Goal: Transaction & Acquisition: Purchase product/service

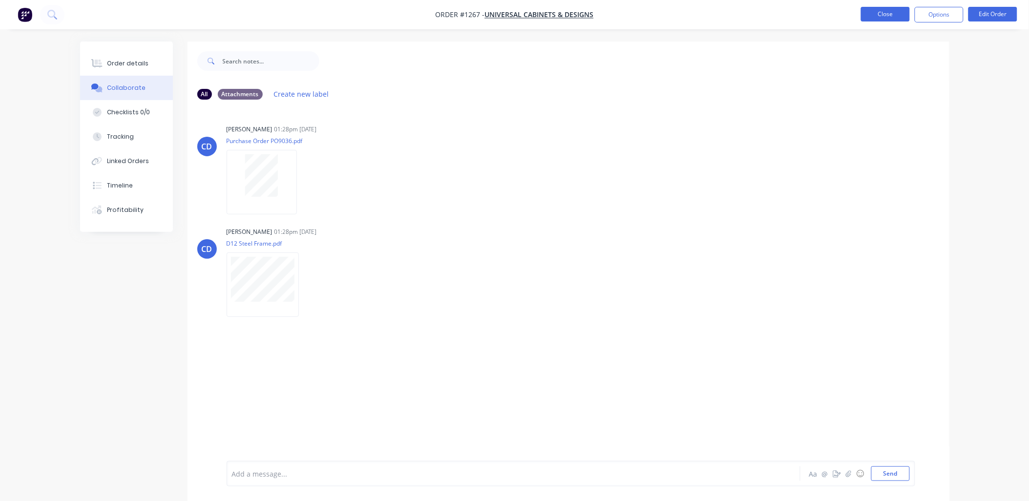
click at [888, 13] on button "Close" at bounding box center [885, 14] width 49 height 15
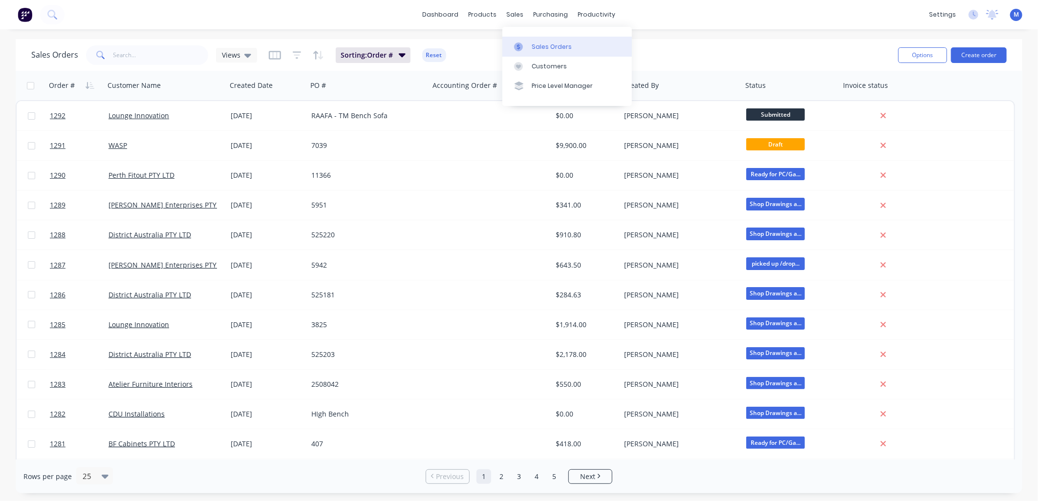
click at [524, 46] on div at bounding box center [521, 47] width 15 height 9
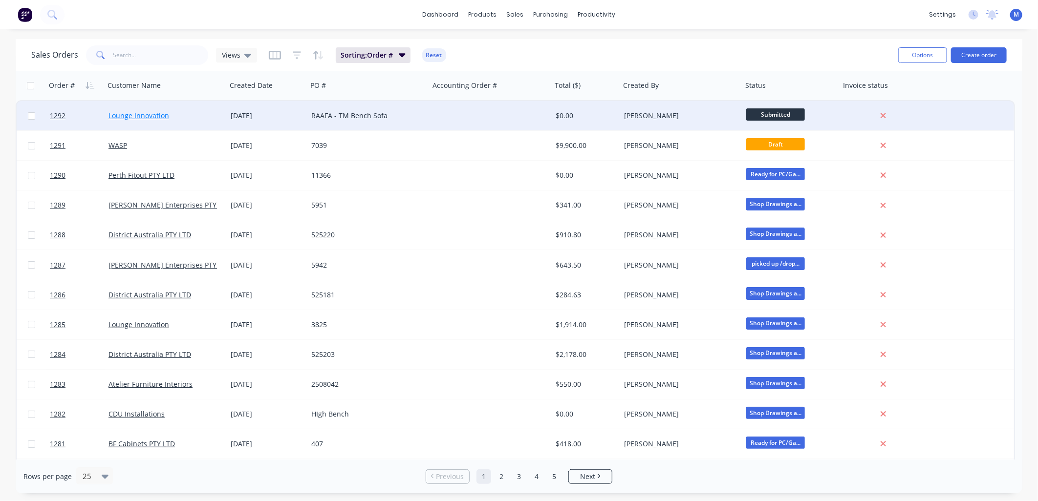
click at [124, 113] on link "Lounge Innovation" at bounding box center [138, 115] width 61 height 9
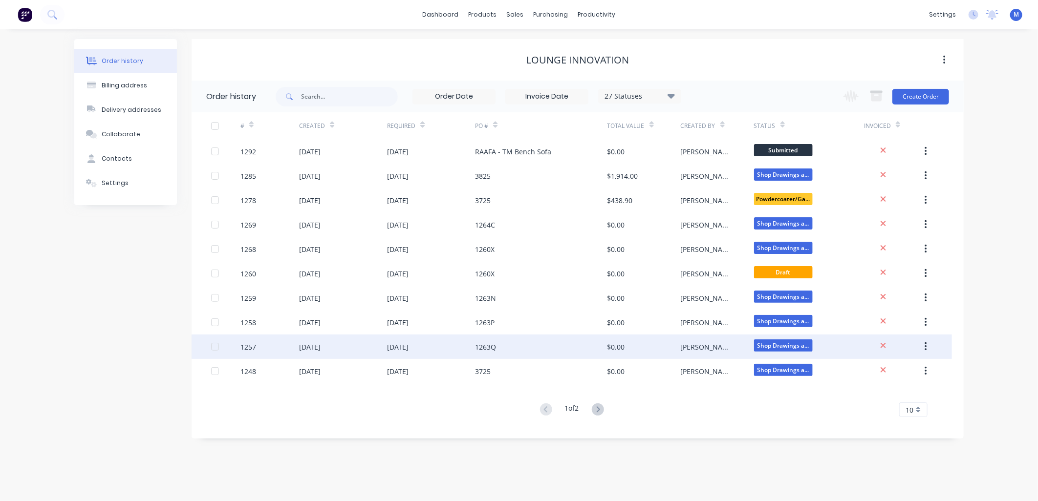
click at [253, 340] on div "1257" at bounding box center [269, 347] width 59 height 24
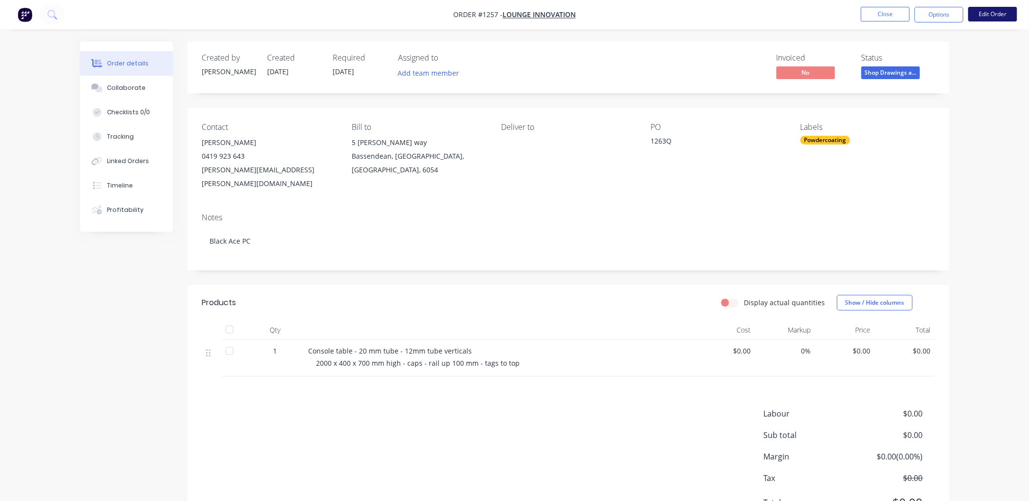
click at [983, 15] on button "Edit Order" at bounding box center [993, 14] width 49 height 15
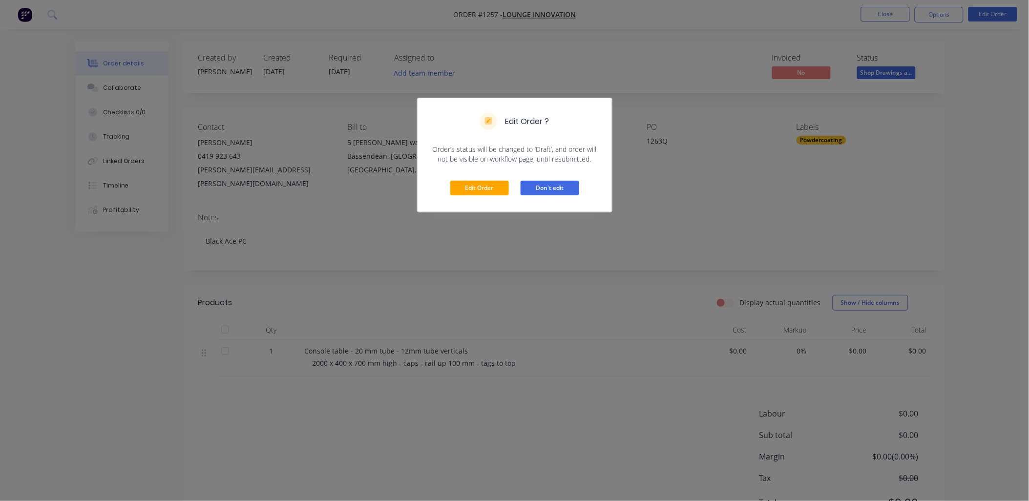
click at [546, 189] on button "Don't edit" at bounding box center [550, 188] width 59 height 15
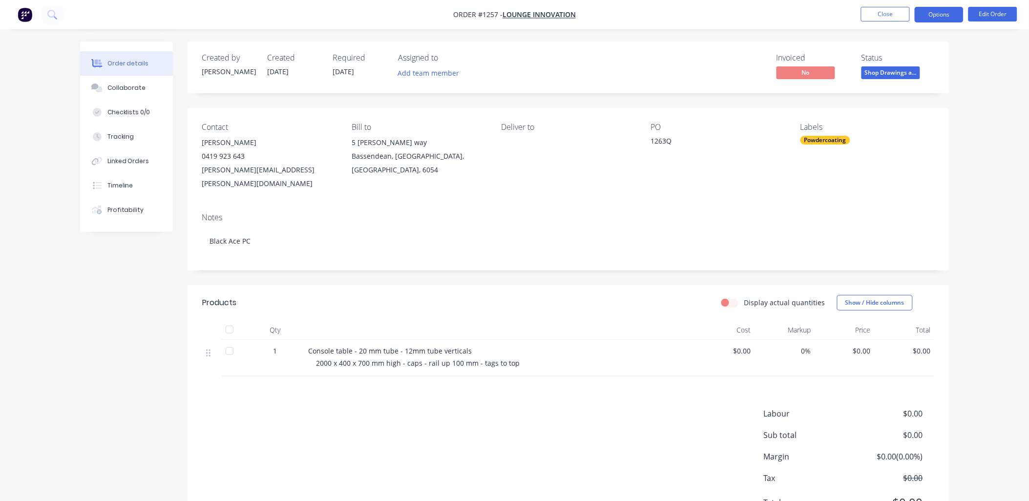
click at [944, 18] on button "Options" at bounding box center [939, 15] width 49 height 16
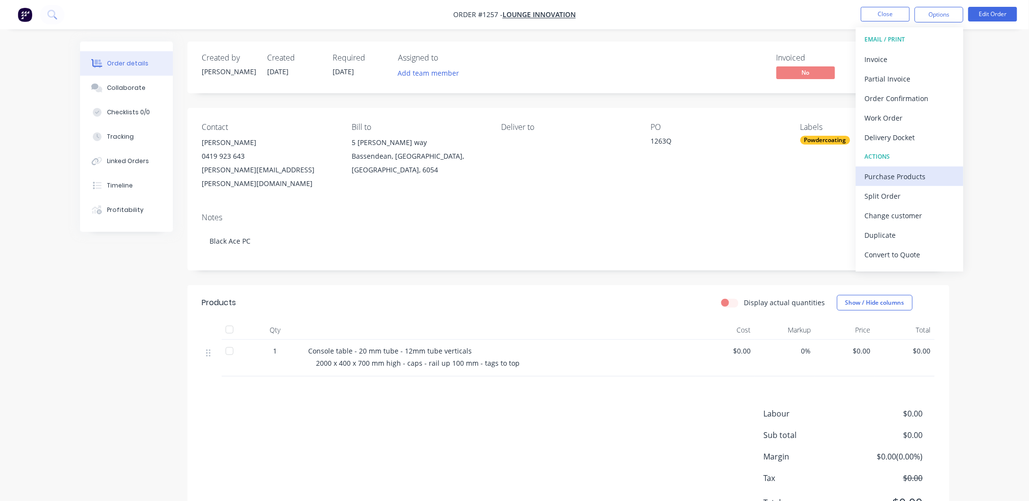
click at [899, 173] on div "Purchase Products" at bounding box center [910, 177] width 90 height 14
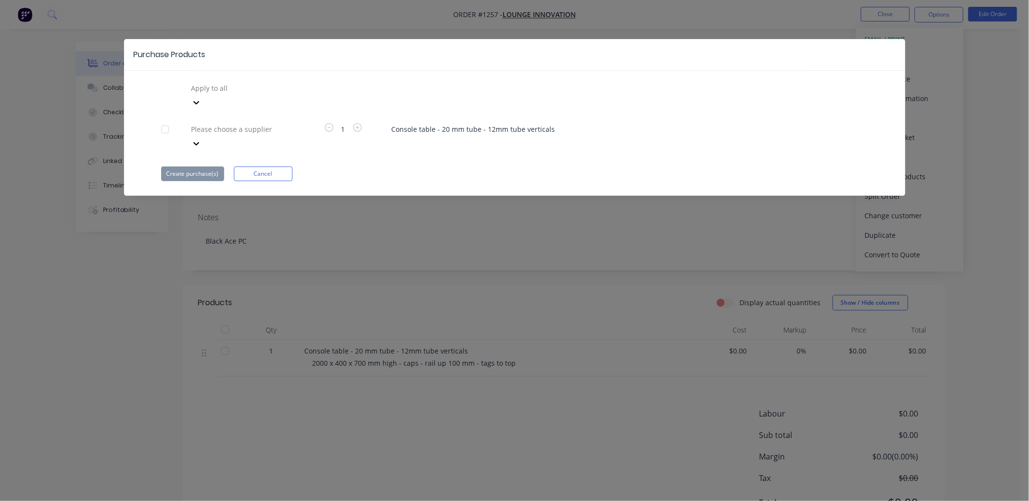
click at [213, 123] on div at bounding box center [261, 129] width 141 height 12
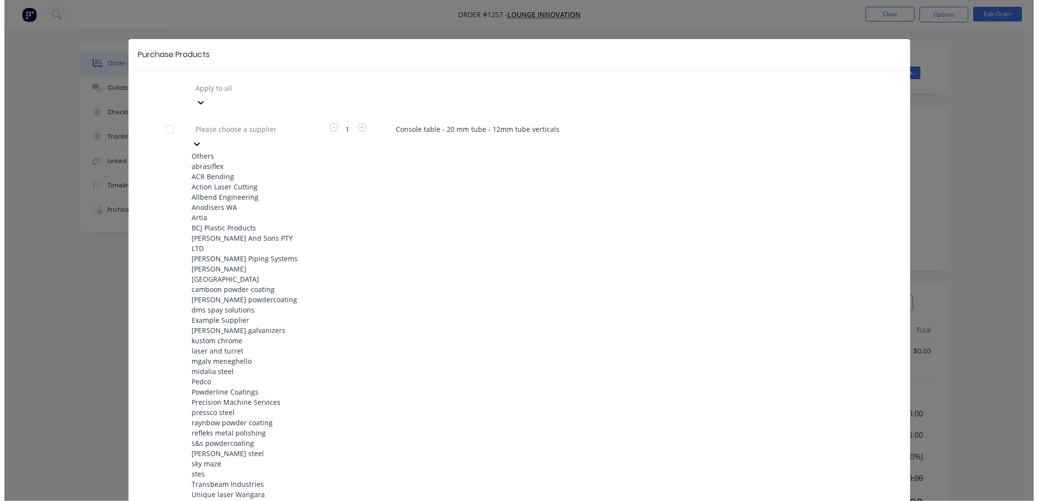
scroll to position [325, 0]
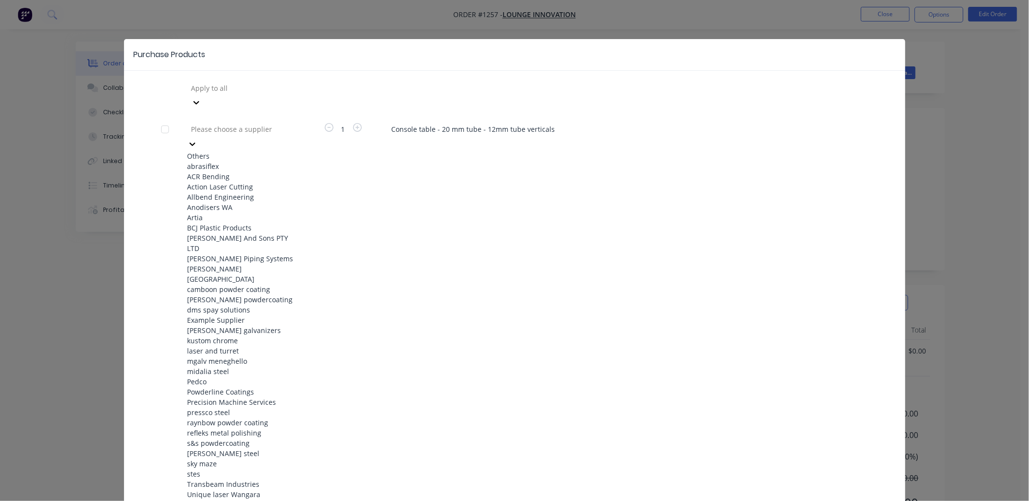
click at [226, 418] on div "raynbow powder coating" at bounding box center [241, 423] width 107 height 10
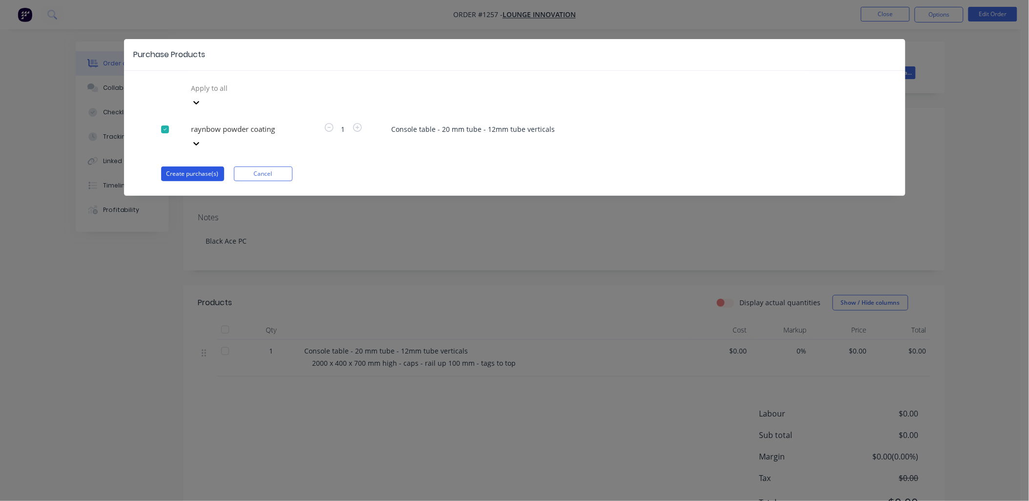
click at [208, 167] on button "Create purchase(s)" at bounding box center [192, 174] width 63 height 15
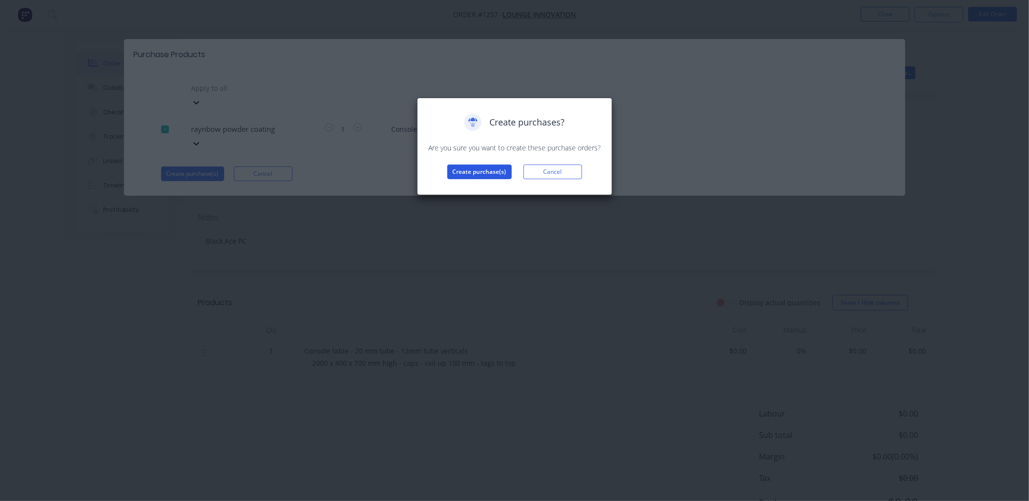
click at [486, 171] on button "Create purchase(s)" at bounding box center [479, 172] width 64 height 15
click at [486, 186] on button "View purchase(s)" at bounding box center [479, 187] width 59 height 15
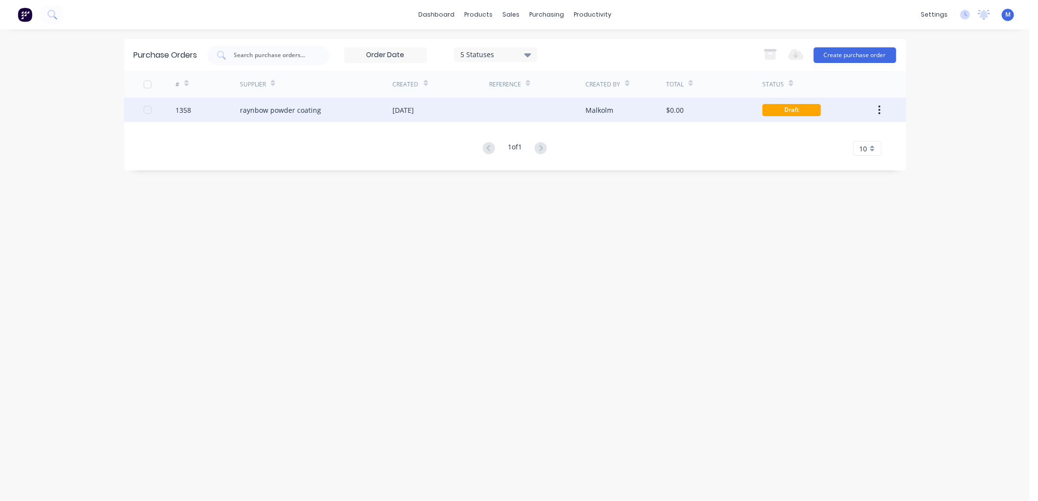
click at [278, 100] on div "raynbow powder coating" at bounding box center [316, 110] width 153 height 24
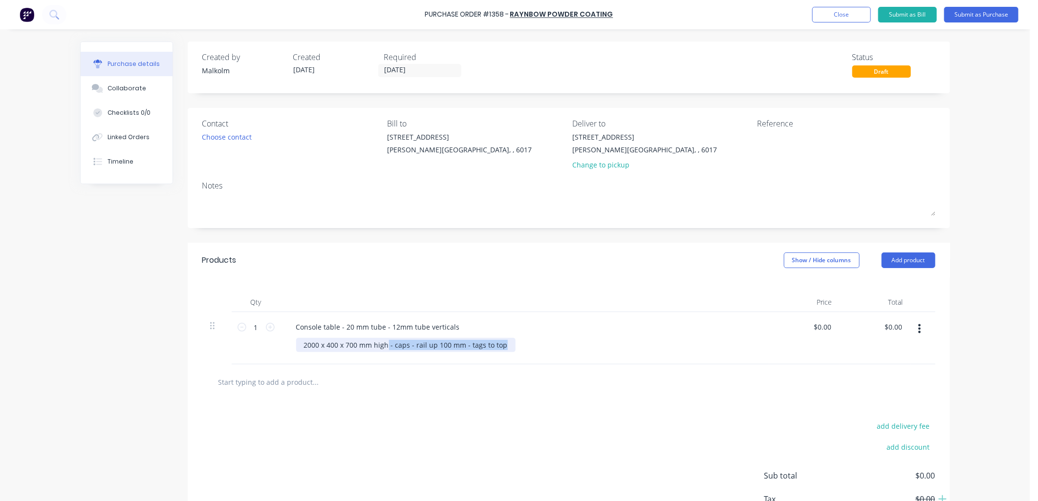
drag, startPoint x: 383, startPoint y: 345, endPoint x: 509, endPoint y: 350, distance: 125.7
click at [509, 350] on div "2000 x 400 x 700 mm high - caps - rail up 100 mm - tags to top" at bounding box center [528, 345] width 465 height 14
click at [452, 359] on div "Console table - 20 mm tube - 12mm tube verticals 2000 x 400 x 700 mm high" at bounding box center [524, 338] width 489 height 52
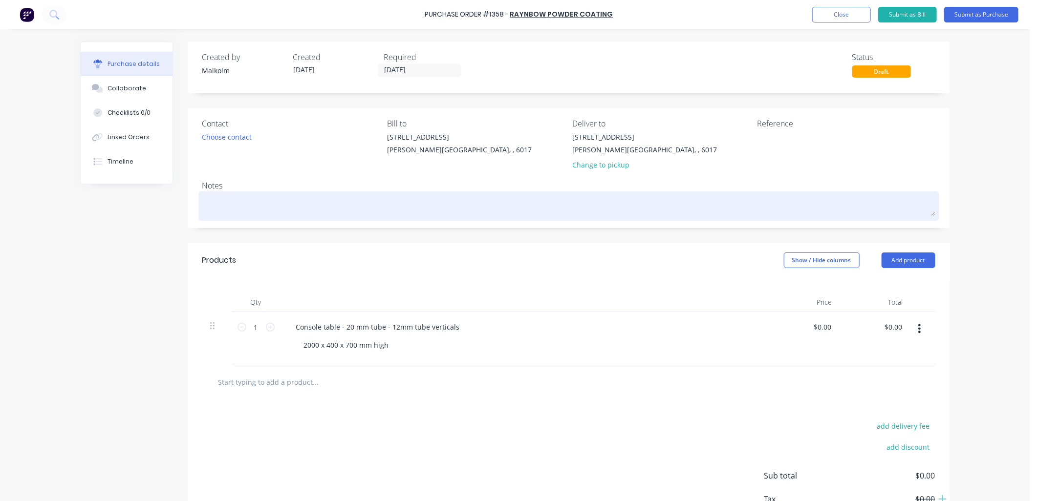
click at [255, 204] on textarea at bounding box center [568, 205] width 733 height 22
type textarea "x"
type textarea "P"
type textarea "x"
type textarea "PC"
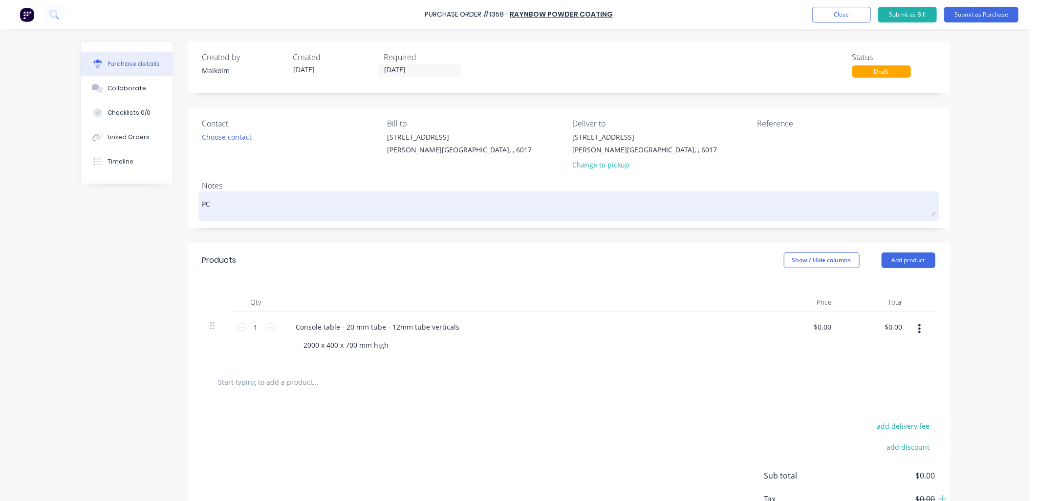
type textarea "x"
type textarea "PC"
type textarea "x"
type textarea "PC B"
type textarea "x"
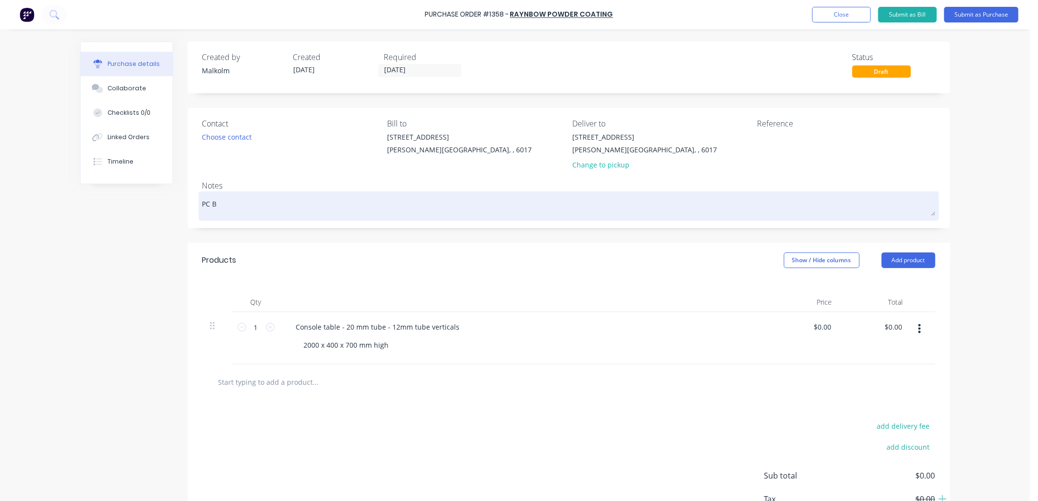
type textarea "PC Bl"
type textarea "x"
type textarea "PC [PERSON_NAME]"
type textarea "x"
type textarea "PC Blac"
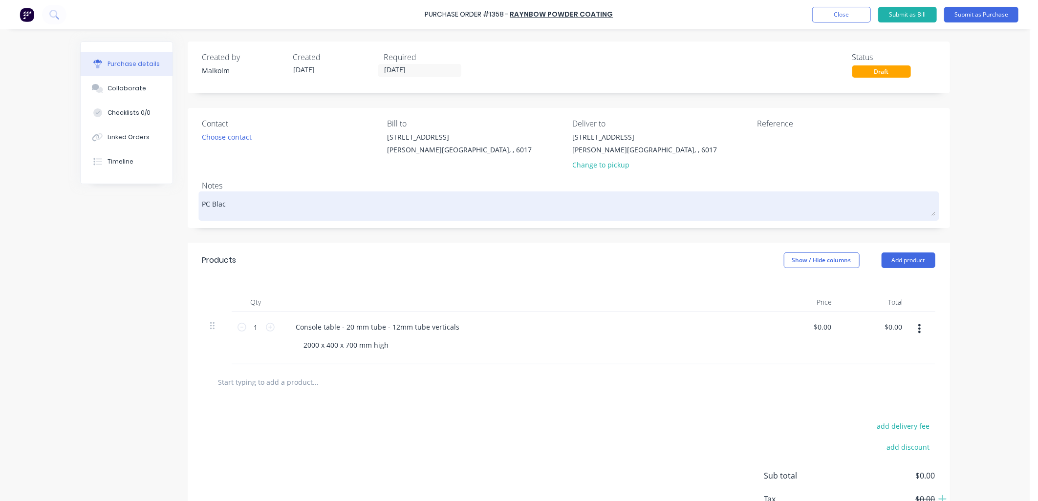
type textarea "x"
type textarea "PC [PERSON_NAME]"
type textarea "x"
type textarea "PC [PERSON_NAME]"
type textarea "x"
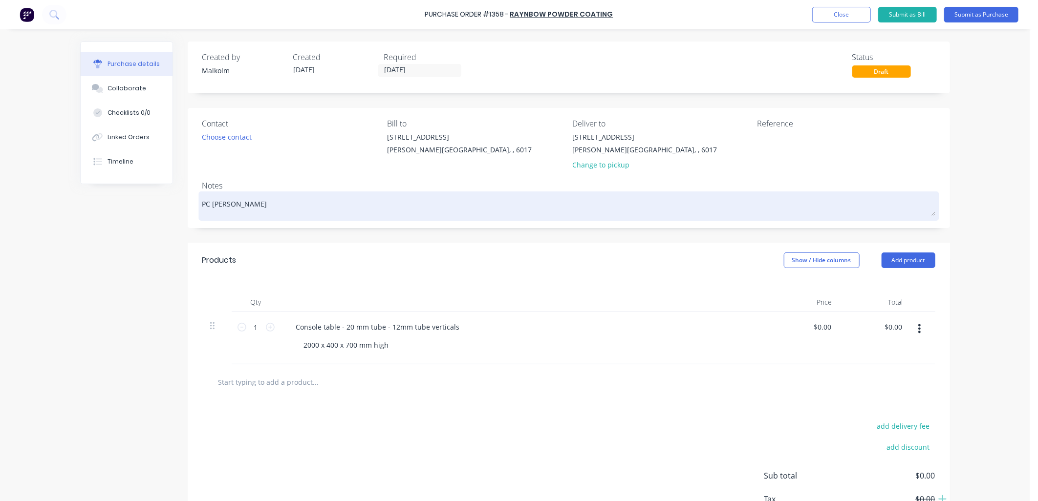
type textarea "PC Black A"
type textarea "x"
type textarea "PC Black Ac"
type textarea "x"
type textarea "PC Black Ace"
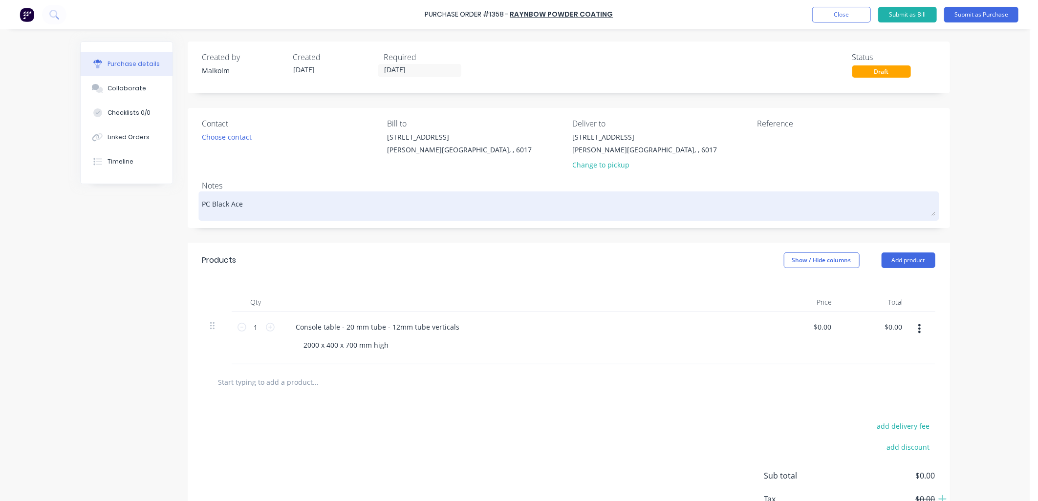
type textarea "x"
type textarea "PC Black Ace"
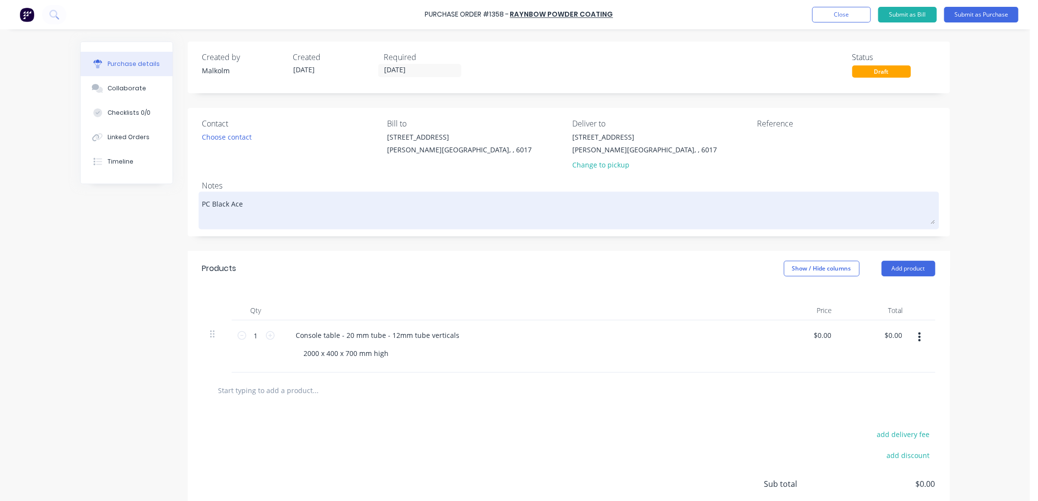
type textarea "x"
type textarea "PC Black Ace 1"
type textarea "x"
type textarea "PC Black Ace 13"
type textarea "x"
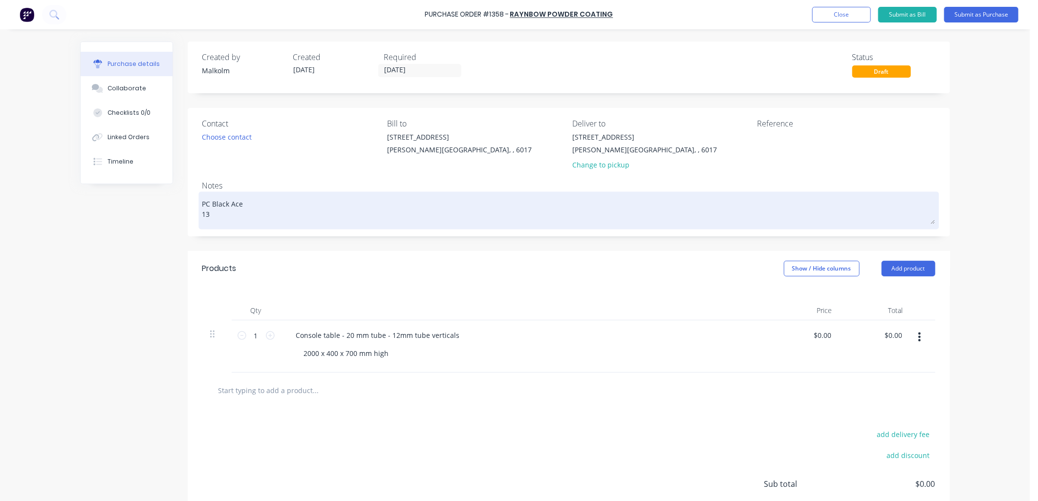
type textarea "PC Black Ace 13."
type textarea "x"
type textarea "PC Black Ace 13.6"
type textarea "x"
type textarea "PC Black Ace 13.6L"
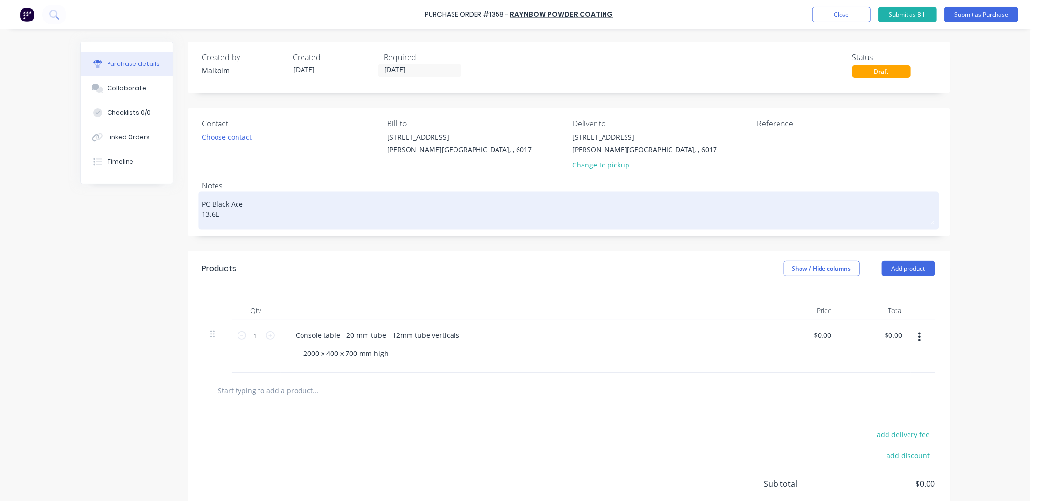
type textarea "x"
type textarea "PC Black Ace 13.6L/"
type textarea "x"
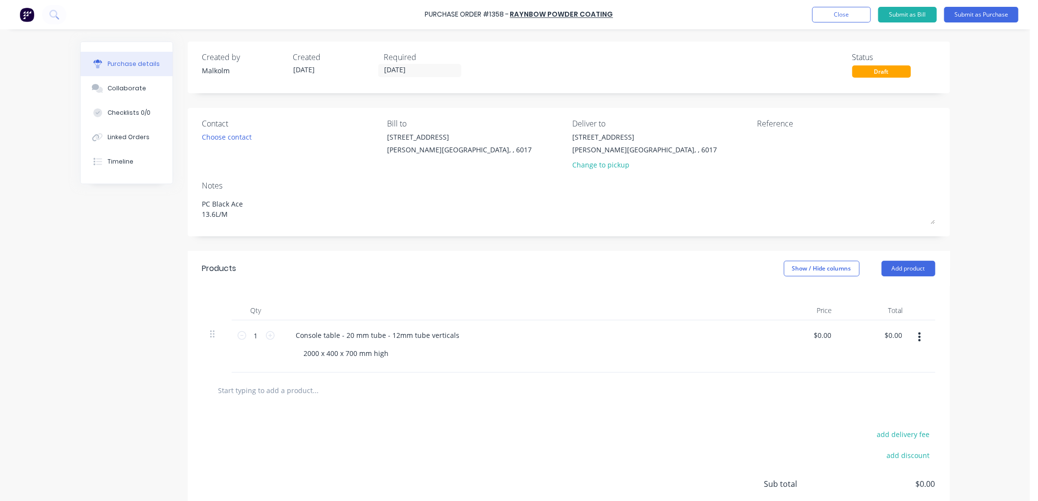
type textarea "PC Black Ace 13.6L/M"
type textarea "x"
type textarea "PC Black Ace 13.6L/M"
click at [298, 188] on div "Notes" at bounding box center [568, 186] width 733 height 12
click at [800, 139] on textarea at bounding box center [818, 143] width 122 height 22
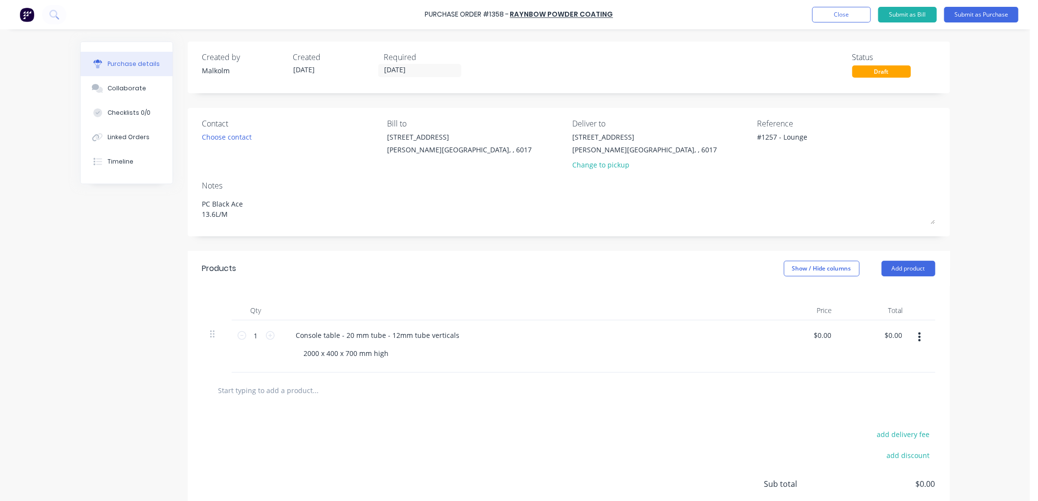
type textarea "#1257 - Lounge"
type textarea "x"
type textarea "#1257 - Lounge"
click at [780, 181] on div "Notes" at bounding box center [568, 186] width 733 height 12
click at [973, 17] on button "Submit as Purchase" at bounding box center [981, 15] width 74 height 16
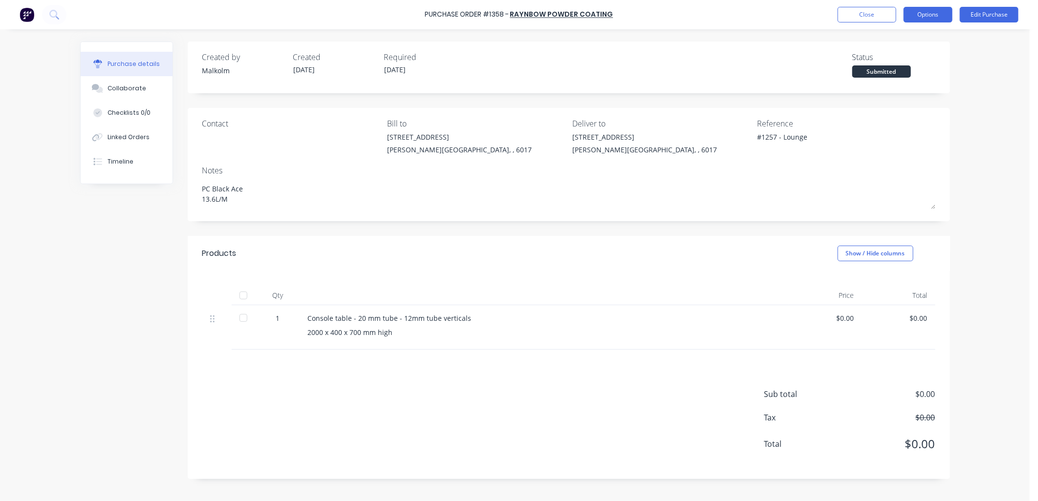
click at [924, 18] on button "Options" at bounding box center [927, 15] width 49 height 16
click at [904, 37] on div "Print / Email" at bounding box center [905, 40] width 75 height 14
click at [901, 75] on div "Without pricing" at bounding box center [905, 79] width 75 height 14
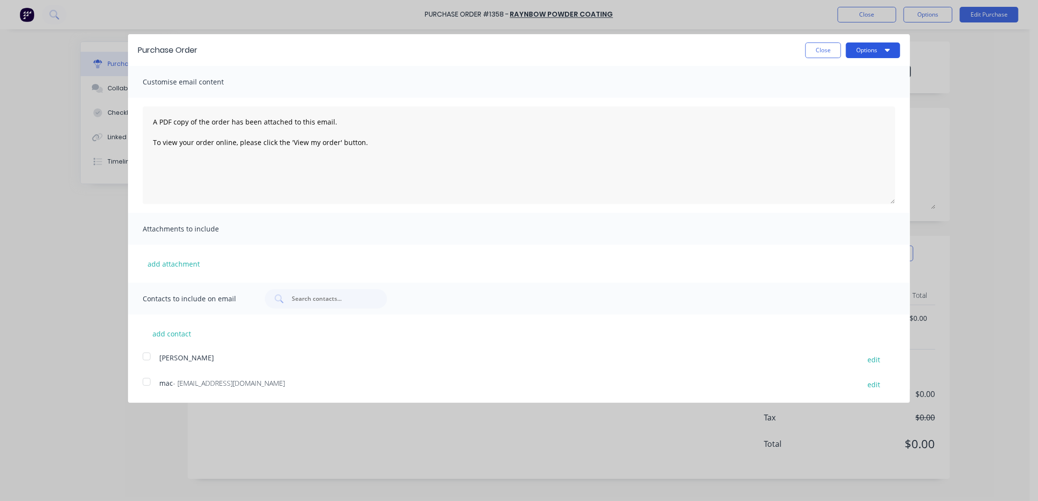
click at [886, 46] on icon "button" at bounding box center [887, 50] width 5 height 8
click at [856, 73] on div "Print" at bounding box center [853, 75] width 75 height 14
click at [828, 50] on button "Close" at bounding box center [823, 51] width 36 height 16
type textarea "x"
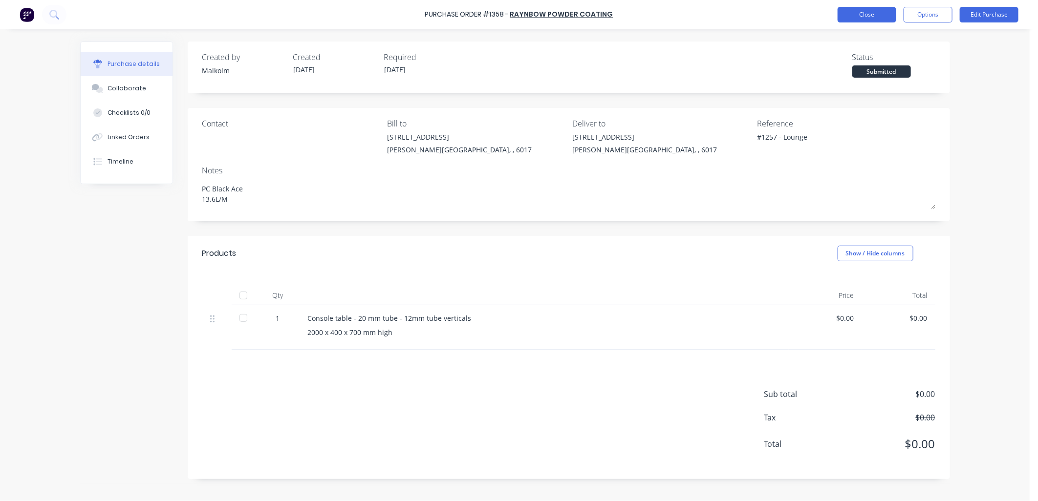
click at [866, 16] on button "Close" at bounding box center [866, 15] width 59 height 16
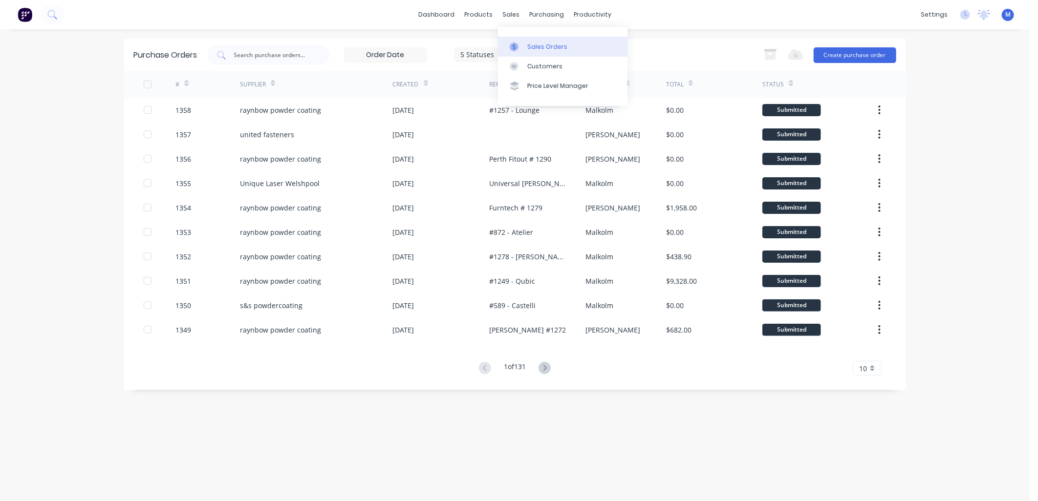
click at [532, 46] on div "Sales Orders" at bounding box center [547, 47] width 40 height 9
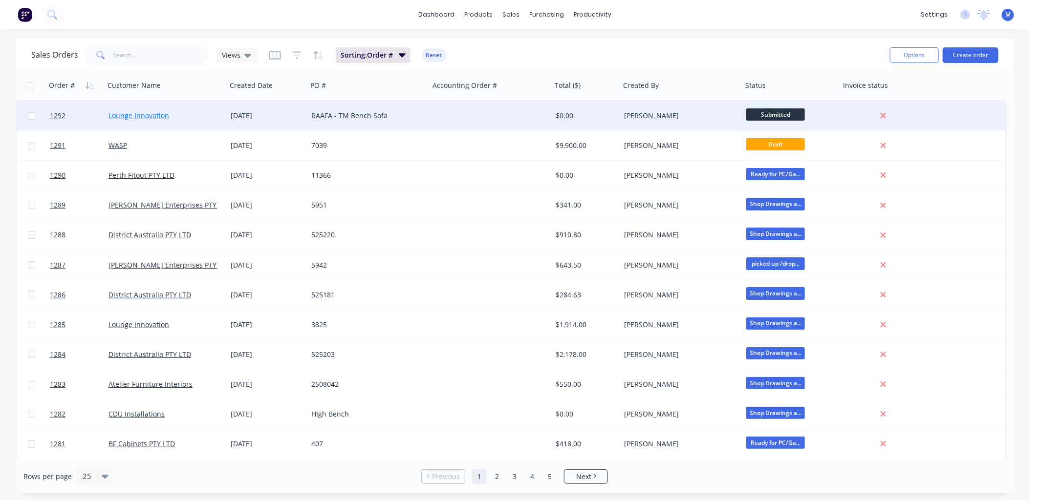
click at [147, 114] on link "Lounge Innovation" at bounding box center [138, 115] width 61 height 9
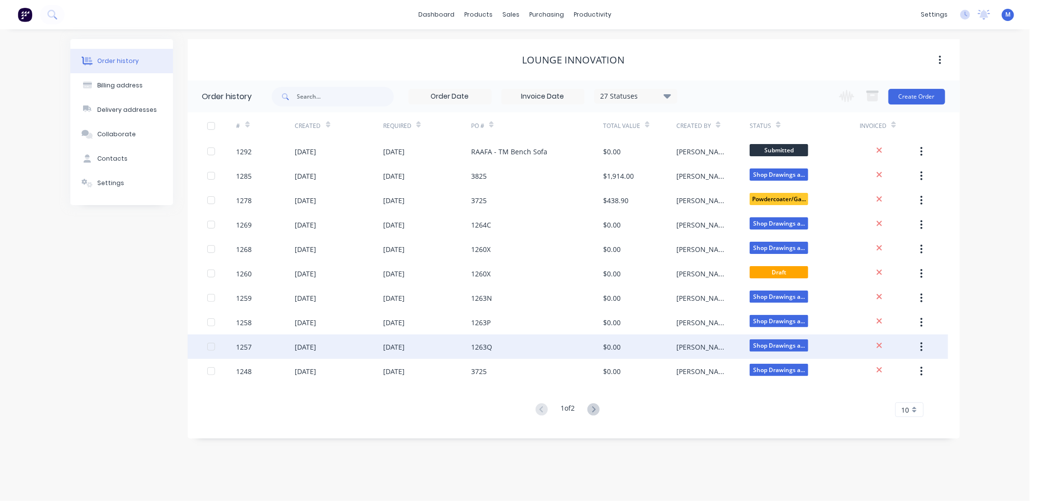
click at [247, 345] on div "1257" at bounding box center [244, 347] width 16 height 10
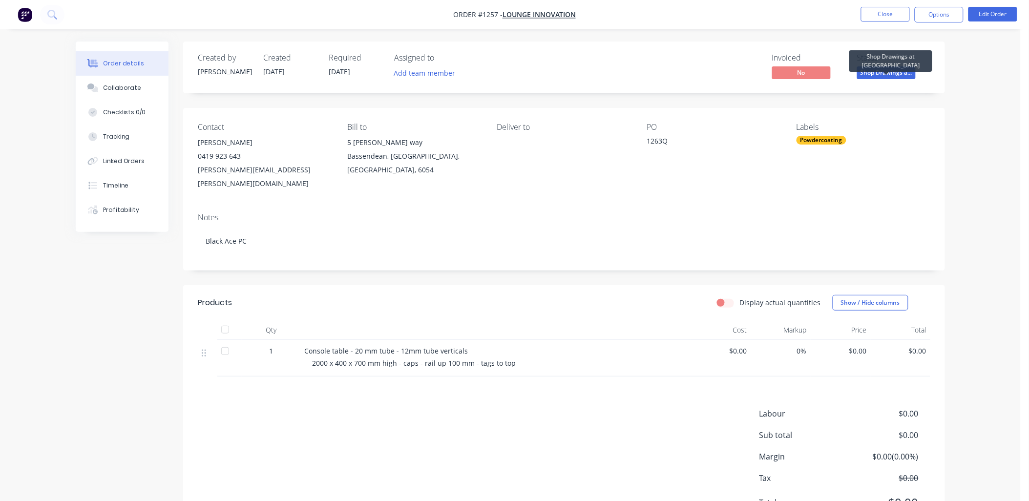
click at [881, 74] on span "Shop Drawings a..." at bounding box center [886, 72] width 59 height 12
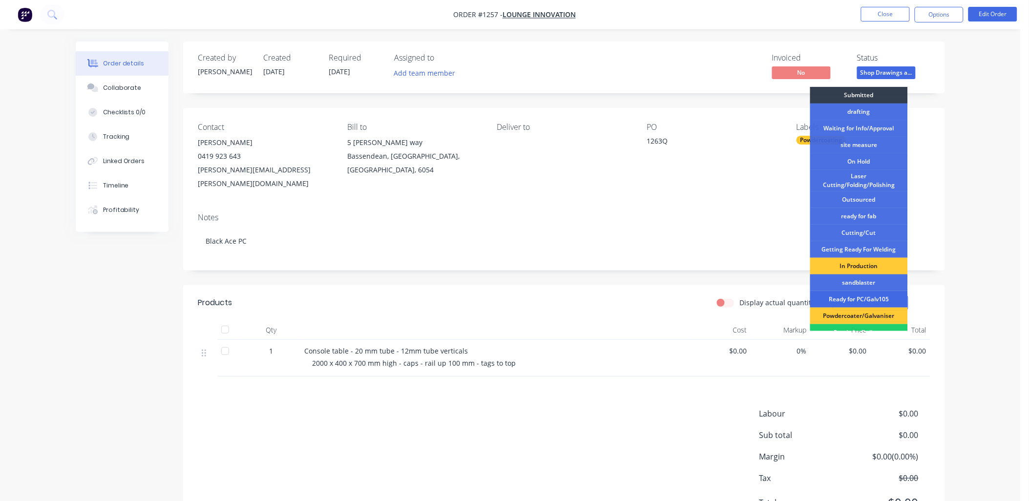
click at [869, 295] on div "Ready for PC/Galv105" at bounding box center [859, 299] width 98 height 17
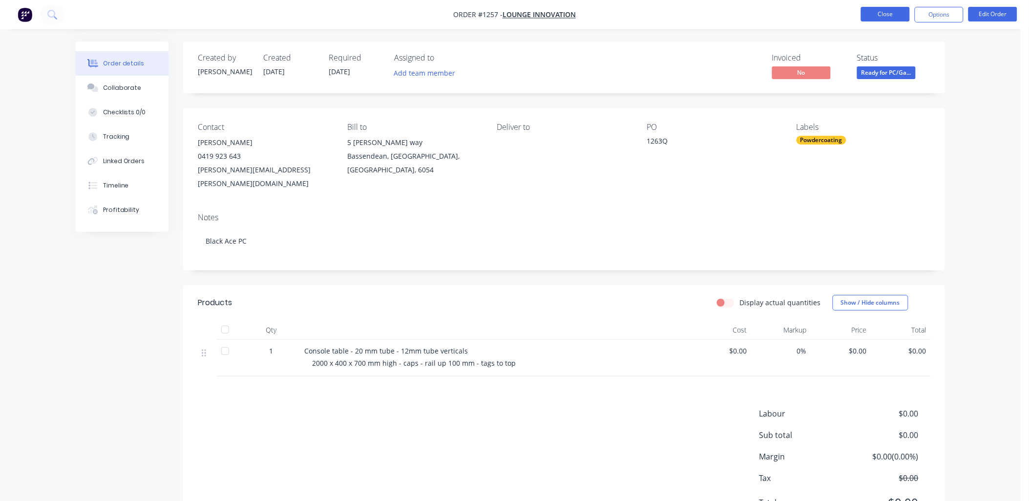
click at [894, 16] on button "Close" at bounding box center [885, 14] width 49 height 15
